Goal: Check status: Check status

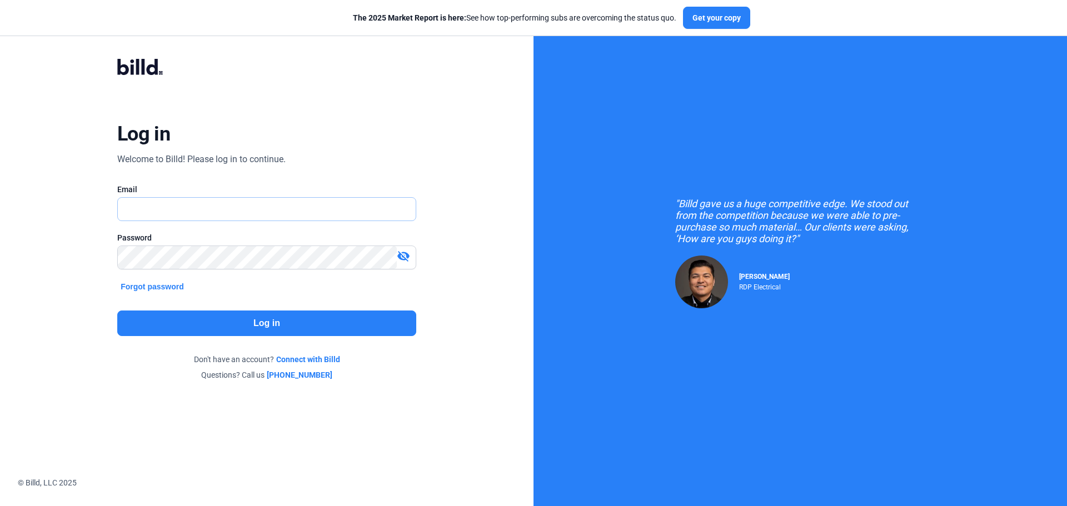
click at [146, 217] on input "text" at bounding box center [261, 209] width 286 height 23
type input "[EMAIL_ADDRESS][DOMAIN_NAME]"
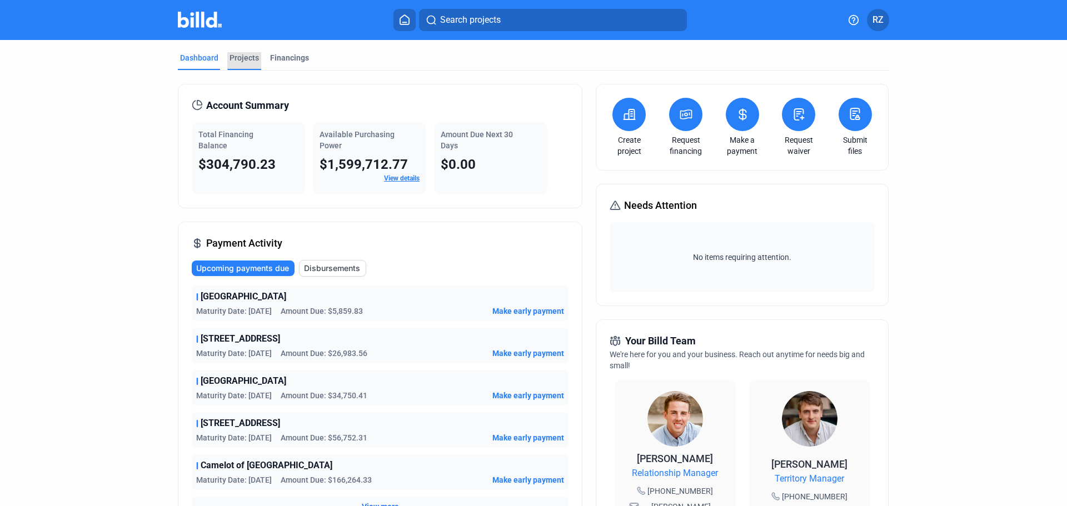
click at [241, 58] on div "Projects" at bounding box center [244, 57] width 29 height 11
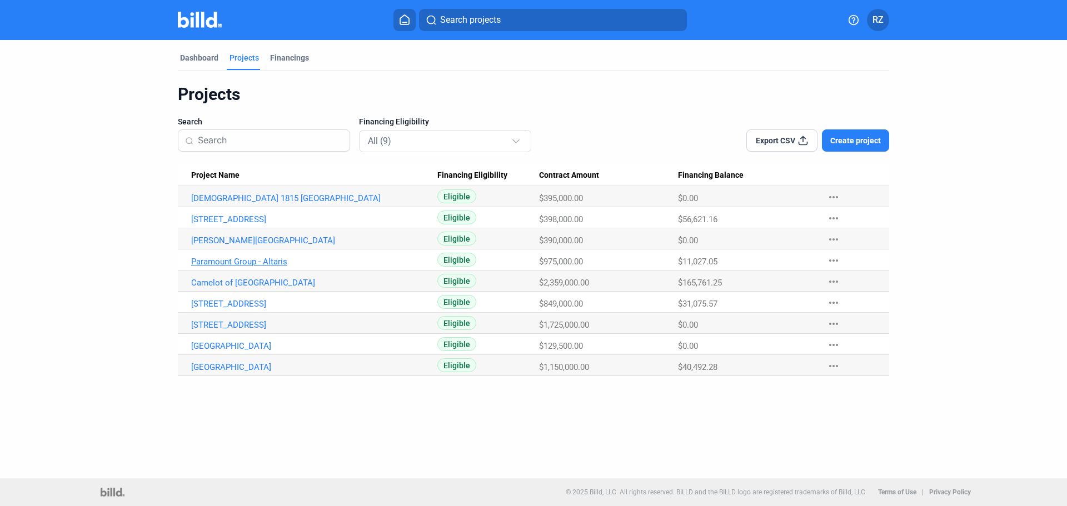
click at [222, 261] on link "Paramount Group - Altaris" at bounding box center [314, 262] width 246 height 10
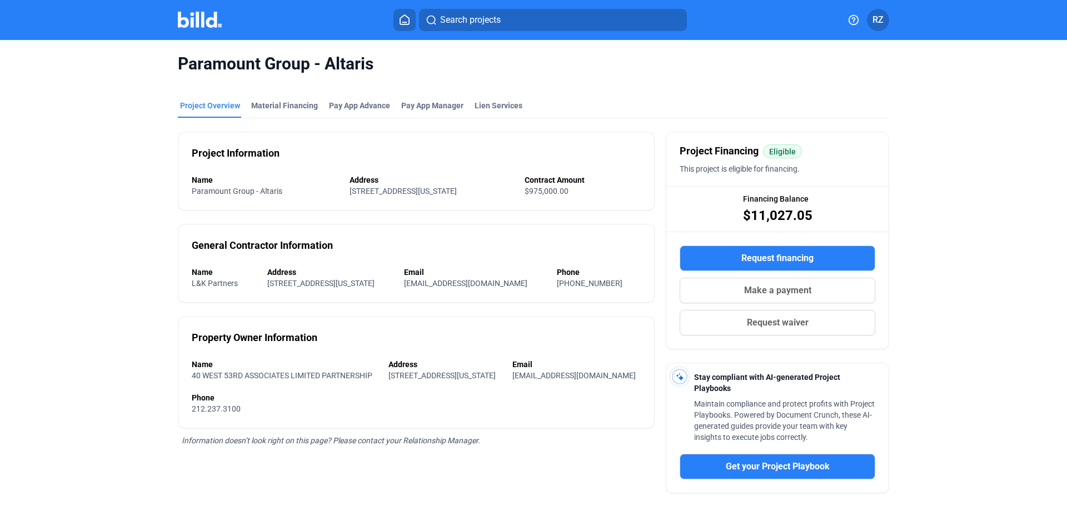
click at [351, 83] on div "Paramount Group - Altaris" at bounding box center [534, 64] width 712 height 48
click at [349, 100] on mat-tab-group "Project Overview Material Financing Pay App Advance Pay App Manager Lien Servic…" at bounding box center [534, 353] width 712 height 531
click at [350, 106] on div "Pay App Advance" at bounding box center [359, 105] width 61 height 11
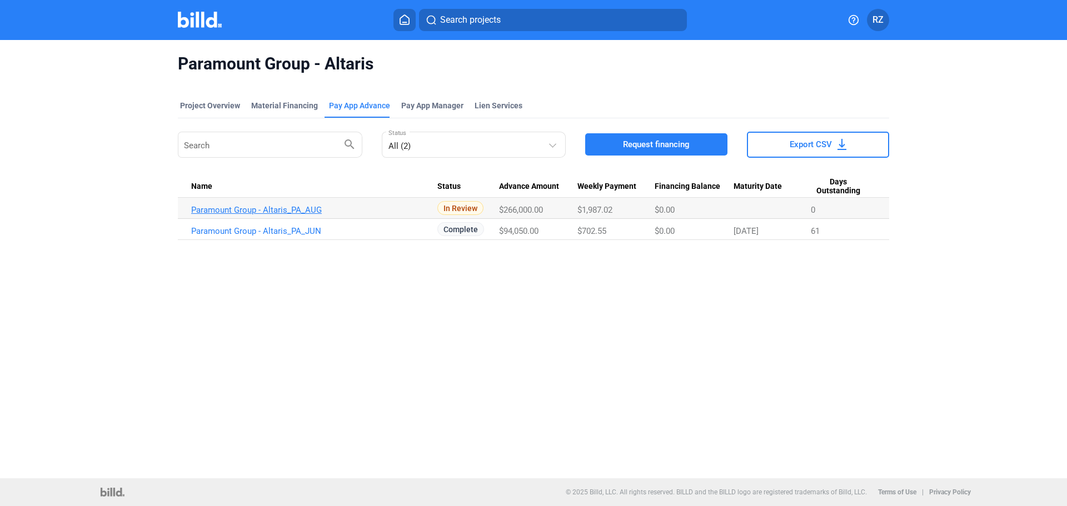
click at [271, 212] on link "Paramount Group - Altaris_PA_AUG" at bounding box center [314, 210] width 246 height 10
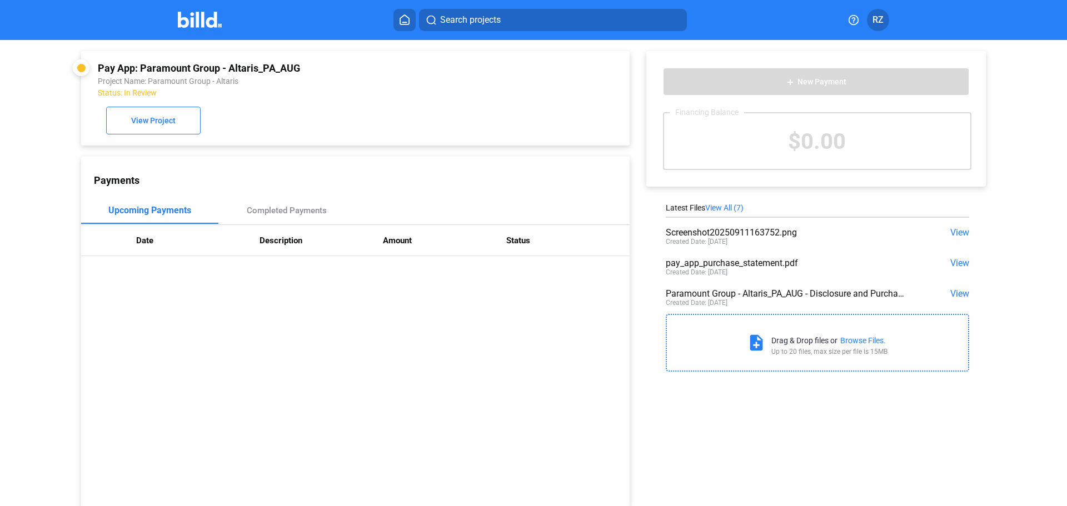
click at [717, 206] on span "View All (7)" at bounding box center [724, 207] width 38 height 9
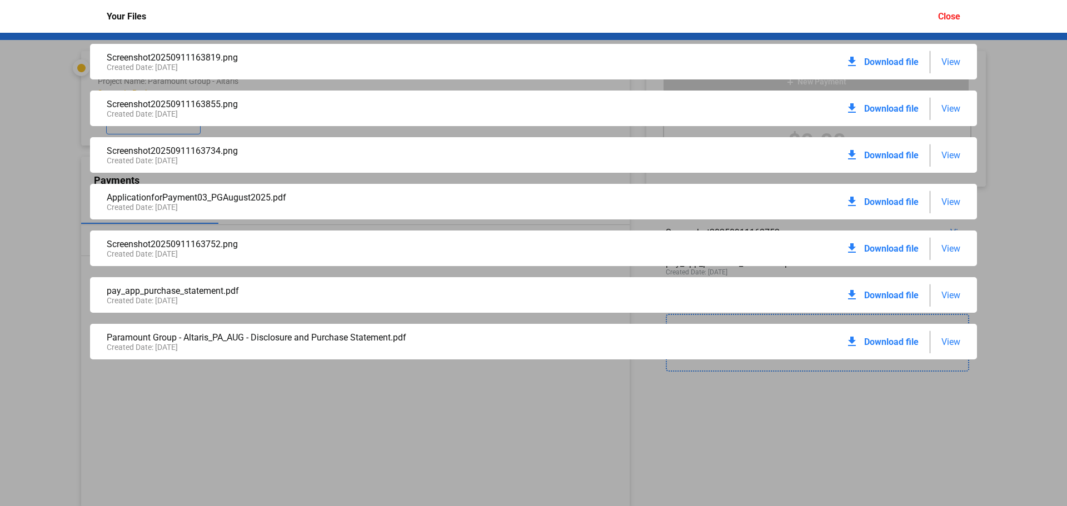
click at [941, 198] on div "download Download file View" at bounding box center [903, 202] width 115 height 24
click at [950, 198] on span "View" at bounding box center [951, 202] width 19 height 11
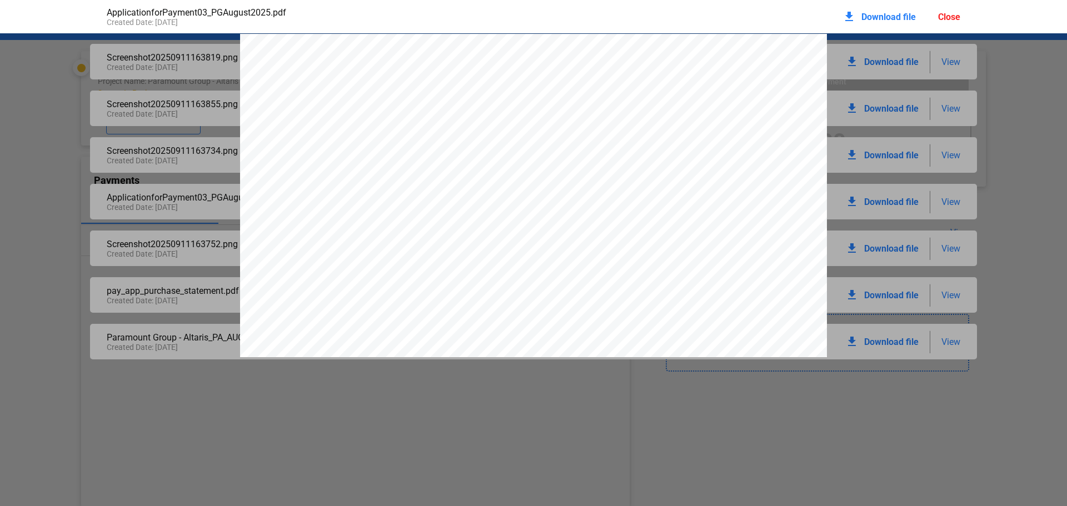
scroll to position [6, 0]
click at [994, 102] on div at bounding box center [533, 478] width 1067 height 901
click at [142, 135] on div at bounding box center [533, 478] width 1067 height 901
click at [948, 16] on div "Close" at bounding box center [949, 17] width 22 height 11
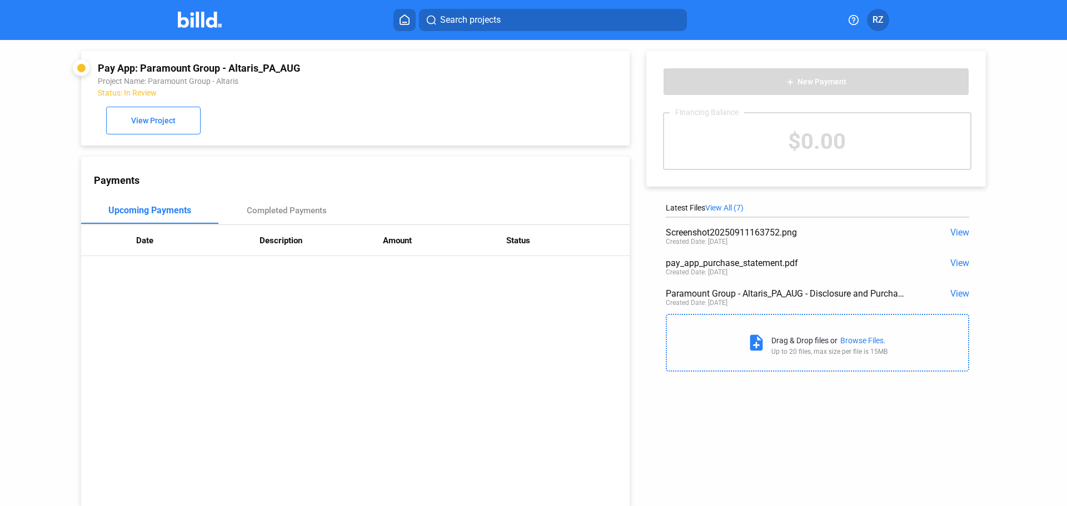
click at [719, 210] on span "View All (7)" at bounding box center [724, 207] width 38 height 9
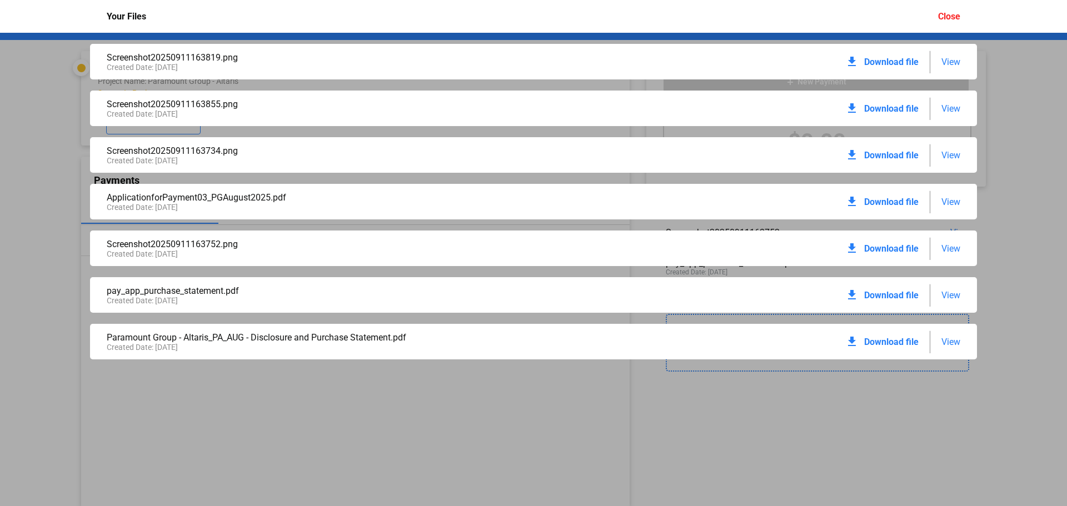
click at [948, 291] on span "View" at bounding box center [951, 295] width 19 height 11
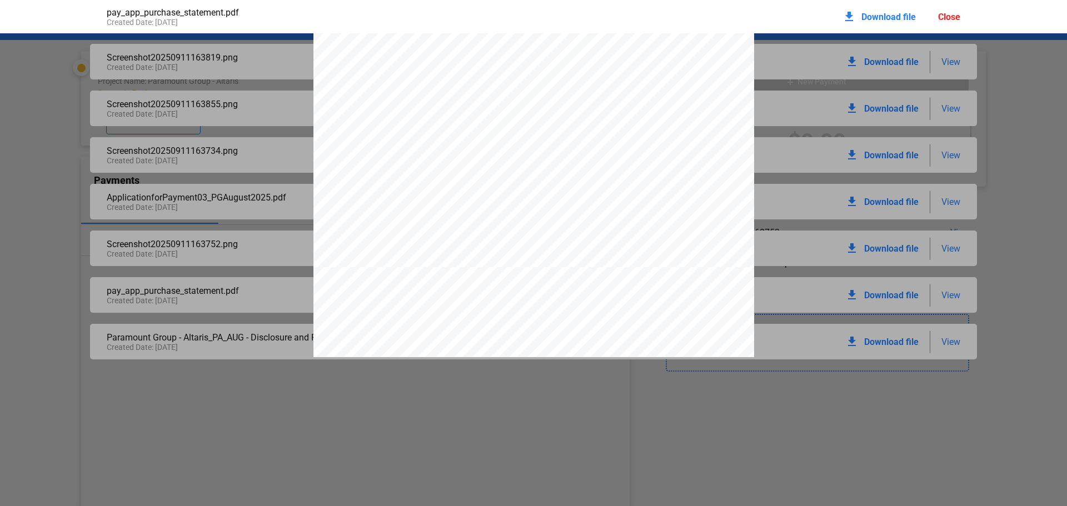
scroll to position [951, 0]
click at [526, 413] on pdf-viewer "OFFER SUMMARY - Factoring Transaction Funding Provided $321,480.00 This is how …" at bounding box center [533, 235] width 1067 height 405
click at [951, 19] on div "Close" at bounding box center [949, 17] width 22 height 11
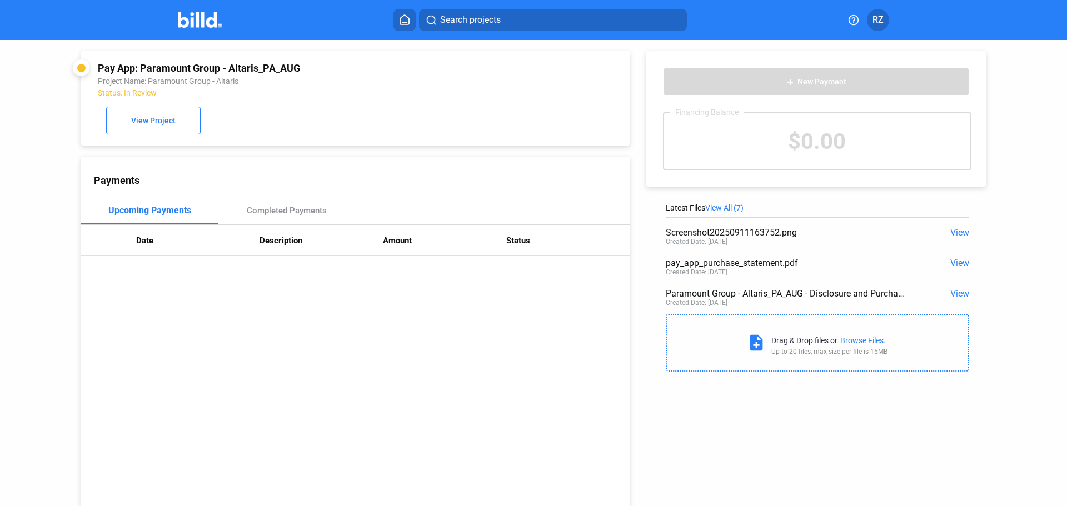
click at [205, 16] on img at bounding box center [200, 20] width 44 height 16
